Goal: Find specific page/section: Find specific page/section

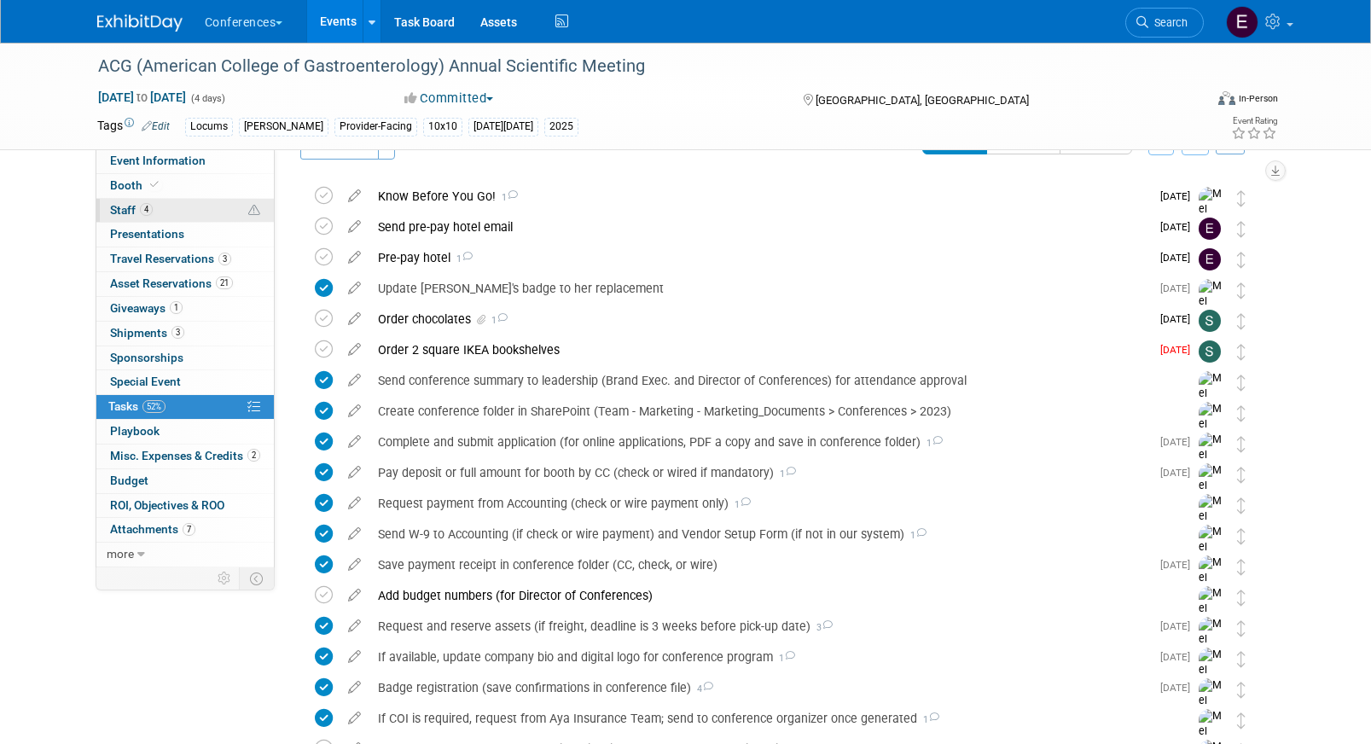
click at [122, 214] on span "Staff 4" at bounding box center [131, 210] width 43 height 14
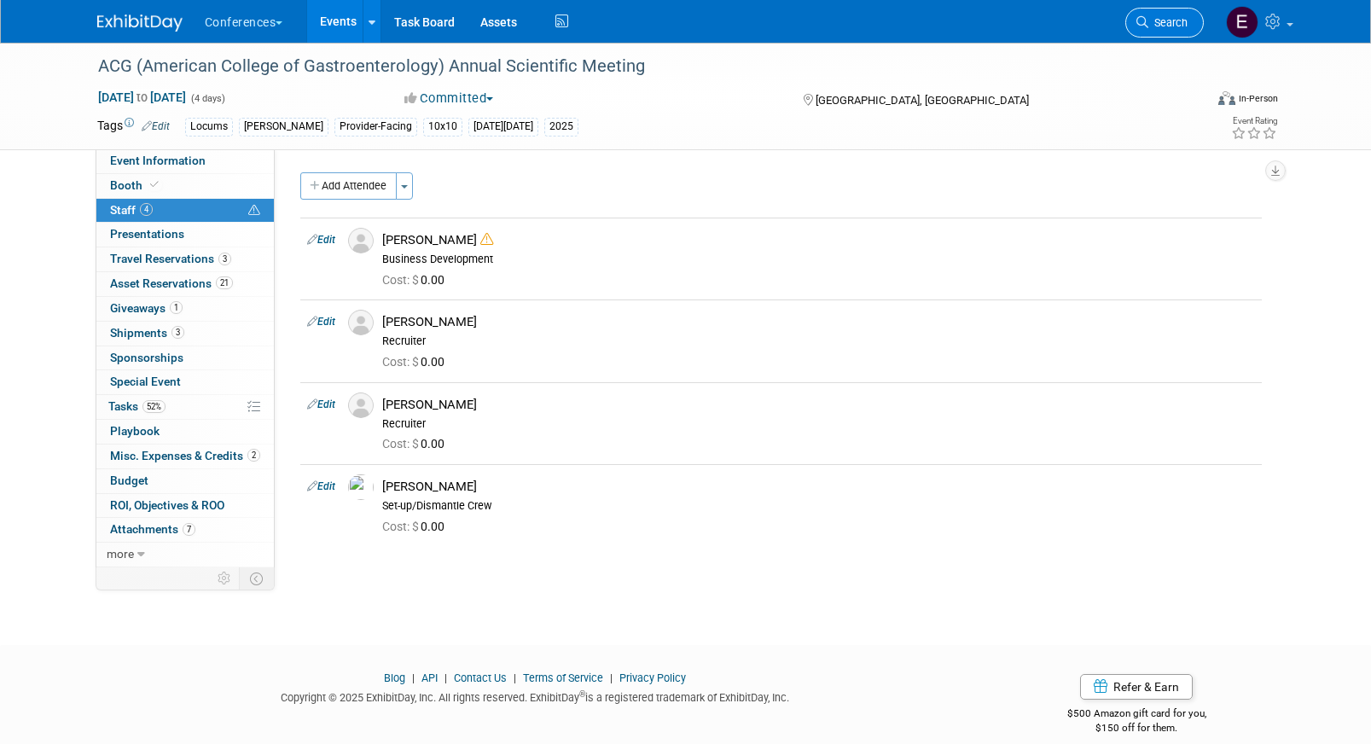
click at [1161, 15] on link "Search" at bounding box center [1164, 23] width 78 height 30
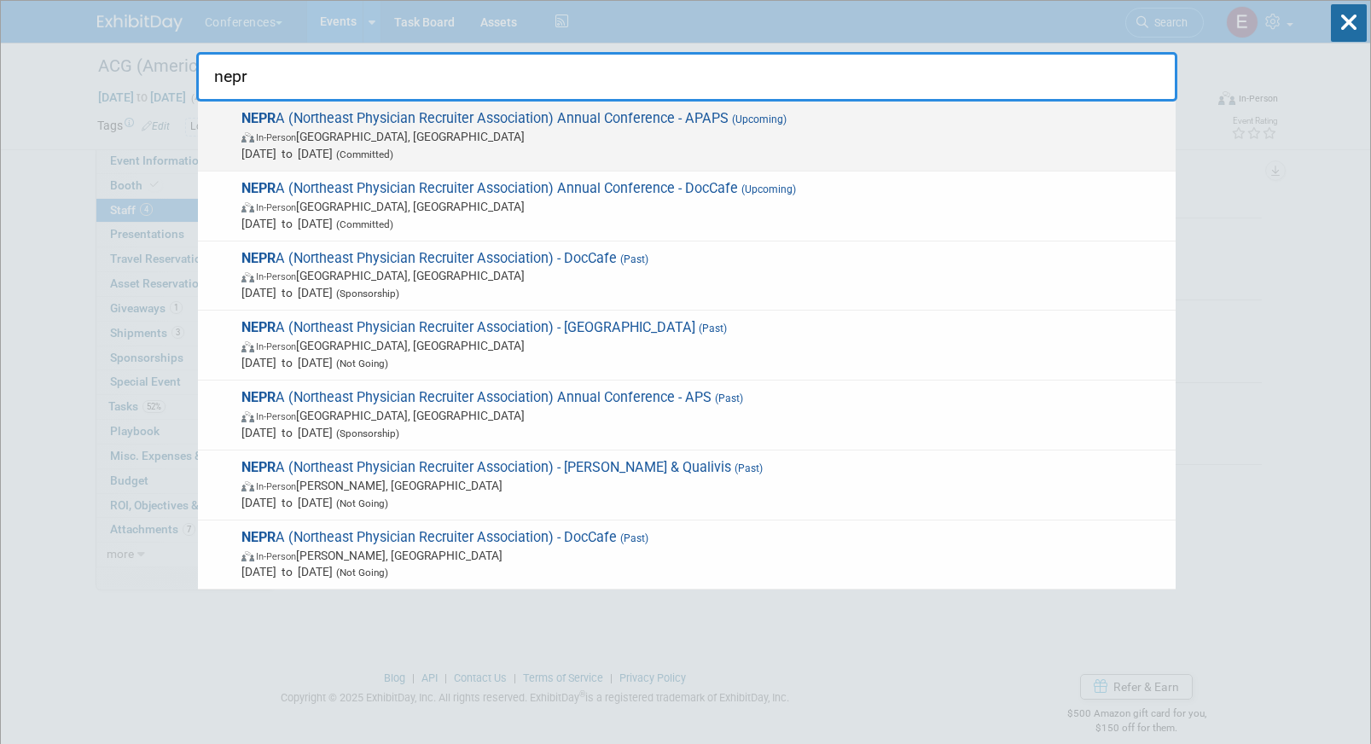
type input "nepr"
click at [709, 115] on span "NEPR A (Northeast Physician Recruiter Association) Annual Conference - APAPS (U…" at bounding box center [701, 136] width 931 height 52
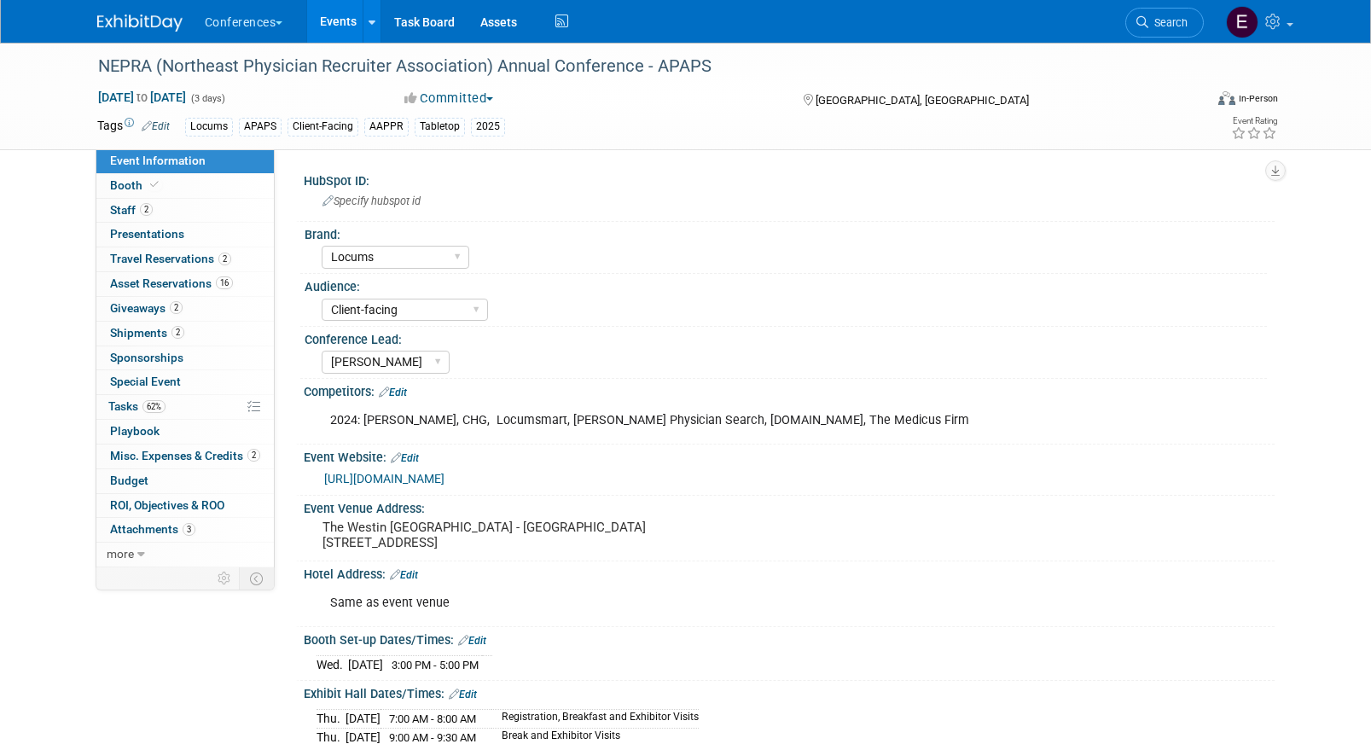
select select "Locums"
select select "Client-facing"
select select "[PERSON_NAME]"
click at [188, 259] on span "Travel Reservations 2" at bounding box center [170, 259] width 121 height 14
